Goal: Information Seeking & Learning: Understand process/instructions

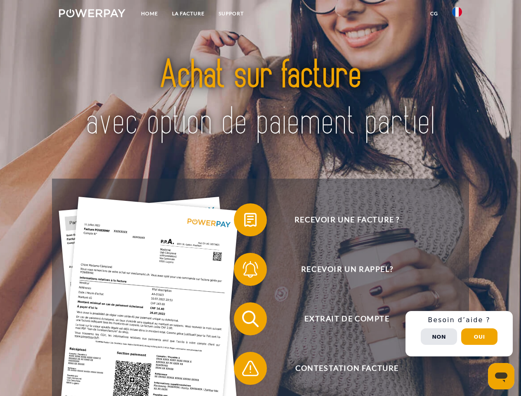
click at [92, 14] on img at bounding box center [92, 13] width 66 height 8
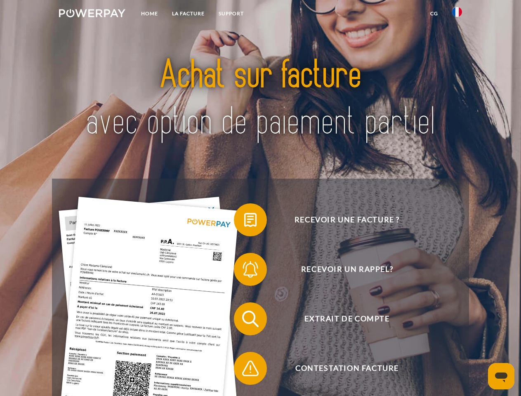
click at [457, 14] on img at bounding box center [457, 12] width 10 height 10
click at [434, 14] on link "CG" at bounding box center [434, 13] width 22 height 15
click at [244, 221] on span at bounding box center [237, 219] width 41 height 41
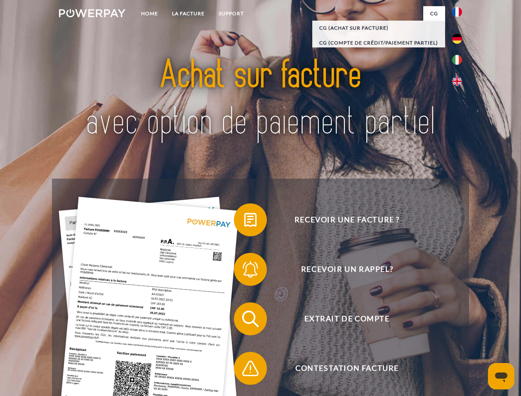
click at [244, 271] on span at bounding box center [237, 269] width 41 height 41
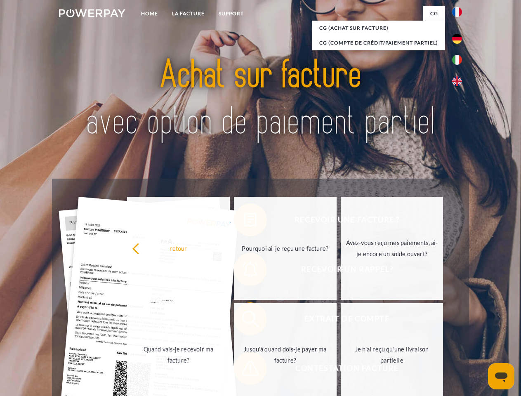
click at [244, 320] on link "Jusqu'à quand dois-je payer ma facture?" at bounding box center [285, 354] width 103 height 103
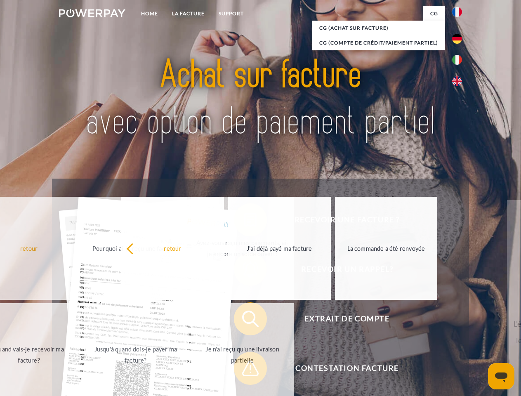
click at [244, 370] on span at bounding box center [237, 368] width 41 height 41
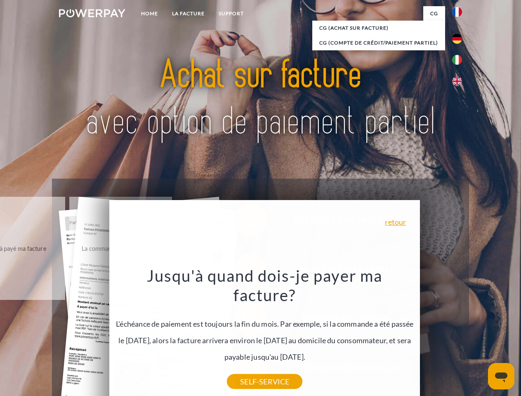
click at [459, 333] on div "Recevoir une facture ? Recevoir un rappel? Extrait de compte retour" at bounding box center [260, 343] width 416 height 330
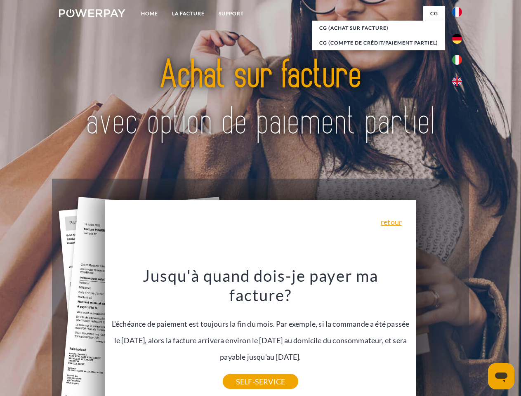
click at [439, 335] on span "Extrait de compte" at bounding box center [347, 318] width 202 height 33
click at [479, 336] on header "Home LA FACTURE Support" at bounding box center [260, 284] width 521 height 569
